Goal: Task Accomplishment & Management: Use online tool/utility

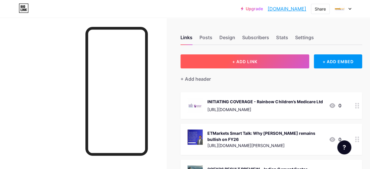
click at [221, 59] on button "+ ADD LINK" at bounding box center [245, 61] width 129 height 14
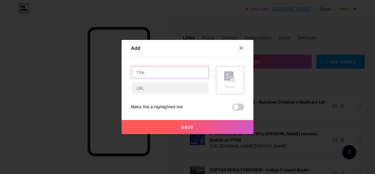
click at [157, 71] on input "text" at bounding box center [169, 72] width 77 height 12
paste input "2QFY26 RESULT PREVIEW"
paste input "Inox Wind Limited"
type input "2QFY26 RESULT PREVIEW - Inox Wind Limited"
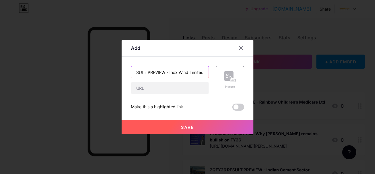
scroll to position [0, 0]
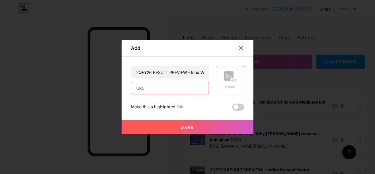
click at [157, 89] on input "text" at bounding box center [169, 88] width 77 height 12
paste input "[URL][DOMAIN_NAME][PHONE_NUMBER]"
type input "[URL][DOMAIN_NAME][PHONE_NUMBER]"
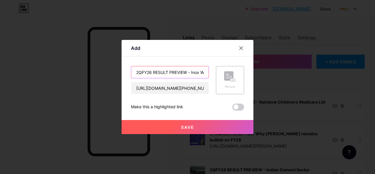
click at [200, 72] on input "2QFY26 RESULT PREVIEW - Inox Wind Limited" at bounding box center [169, 72] width 77 height 12
click at [223, 75] on div "Picture" at bounding box center [230, 80] width 28 height 28
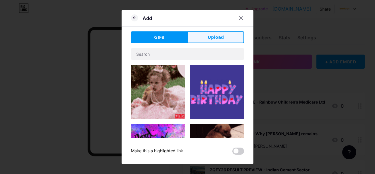
click at [214, 37] on span "Upload" at bounding box center [216, 37] width 16 height 6
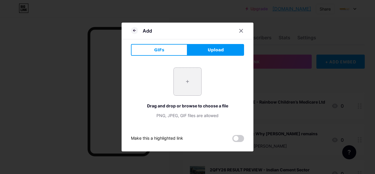
click at [191, 82] on input "file" at bounding box center [188, 82] width 28 height 28
type input "C:\fakepath\BG Remove (35).jpg"
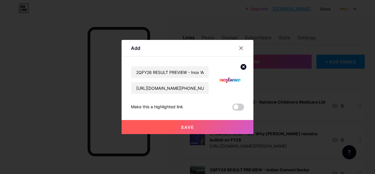
click at [191, 122] on button "Save" at bounding box center [188, 127] width 132 height 14
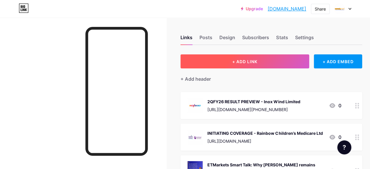
click at [233, 58] on button "+ ADD LINK" at bounding box center [245, 61] width 129 height 14
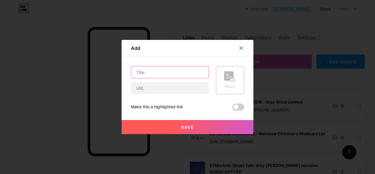
click at [147, 72] on input "text" at bounding box center [169, 72] width 77 height 12
paste input "2QFY26 RESULT PREVIEW"
paste input "Consumer Discretionary"
type input "2QFY26 RESULT PREVIEW - Consumer Discretionary"
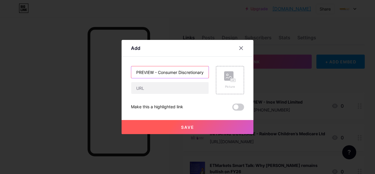
scroll to position [0, 0]
click at [160, 95] on div "2QFY26 RESULT PREVIEW - Consumer Discretionary Picture Make this a highlighted …" at bounding box center [187, 88] width 113 height 45
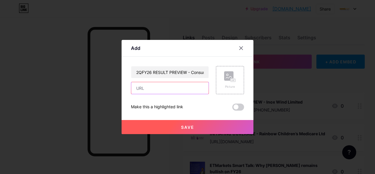
click at [159, 86] on input "text" at bounding box center [169, 88] width 77 height 12
paste input "[URL][DOMAIN_NAME][PHONE_NUMBER]"
type input "[URL][DOMAIN_NAME][PHONE_NUMBER]"
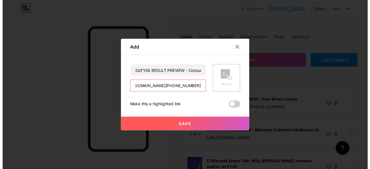
scroll to position [0, 0]
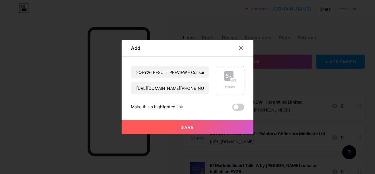
click at [233, 76] on rect at bounding box center [228, 75] width 9 height 9
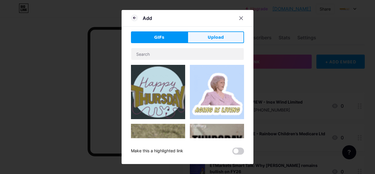
click at [211, 37] on span "Upload" at bounding box center [216, 37] width 16 height 6
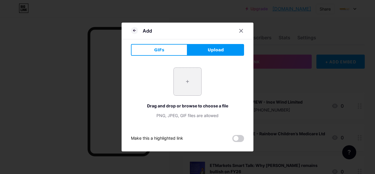
click at [188, 87] on input "file" at bounding box center [188, 82] width 28 height 28
type input "C:\fakepath\shopping.jpg"
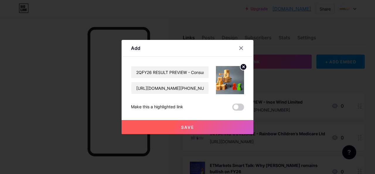
click at [205, 131] on button "Save" at bounding box center [188, 127] width 132 height 14
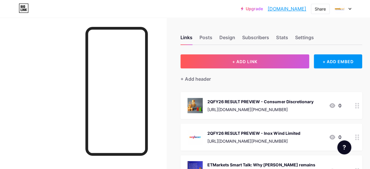
click at [158, 55] on div at bounding box center [83, 102] width 167 height 169
